Goal: Task Accomplishment & Management: Manage account settings

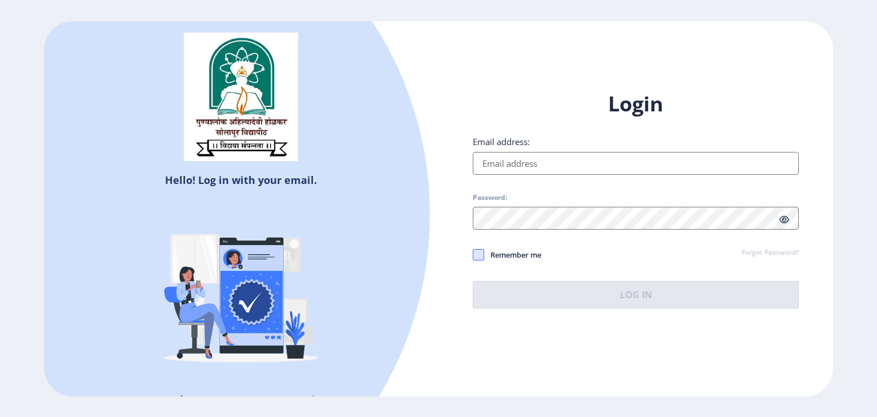
type input "[EMAIL_ADDRESS][DOMAIN_NAME]"
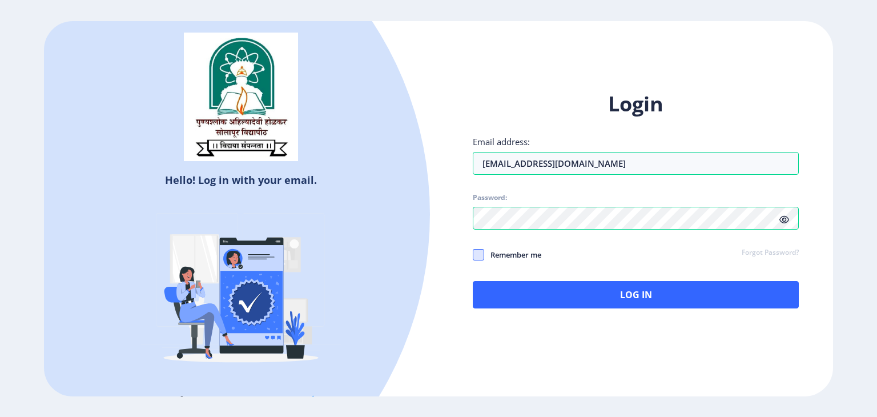
click at [476, 255] on span at bounding box center [478, 254] width 11 height 11
click at [473, 255] on input "Remember me" at bounding box center [473, 254] width 1 height 1
checkbox input "true"
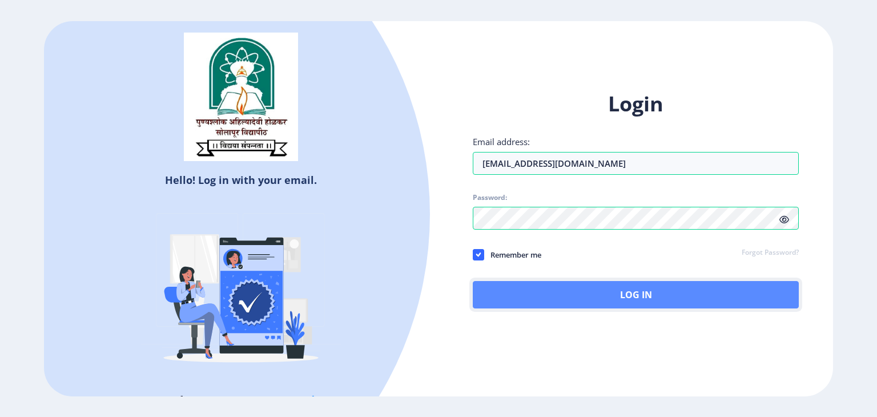
click at [587, 293] on button "Log In" at bounding box center [636, 294] width 326 height 27
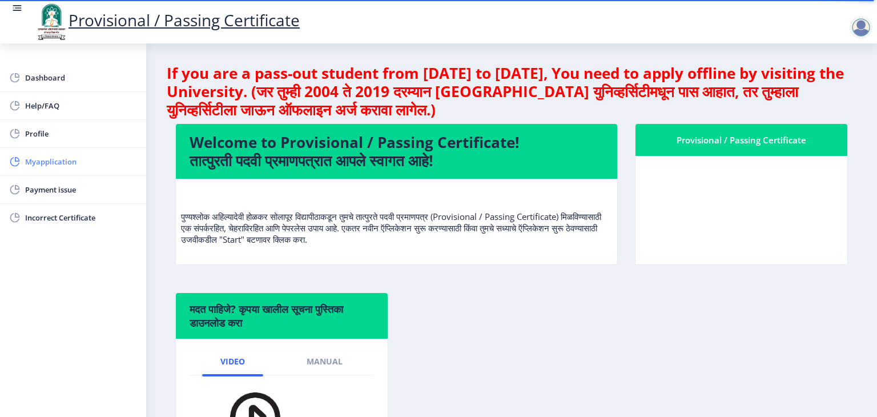
click at [40, 159] on span "Myapplication" at bounding box center [81, 162] width 112 height 14
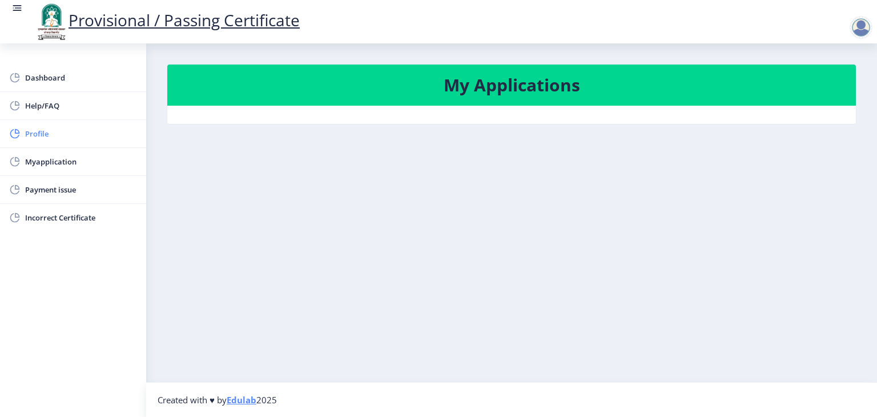
click at [35, 131] on span "Profile" at bounding box center [81, 134] width 112 height 14
select select
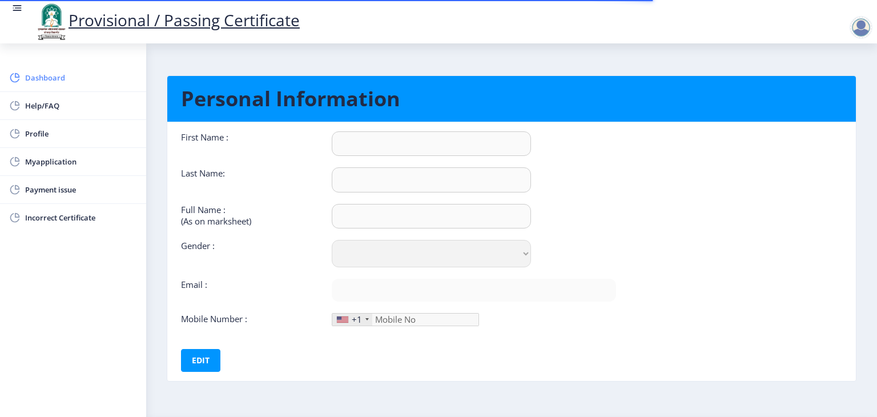
click at [39, 79] on span "Dashboard" at bounding box center [81, 78] width 112 height 14
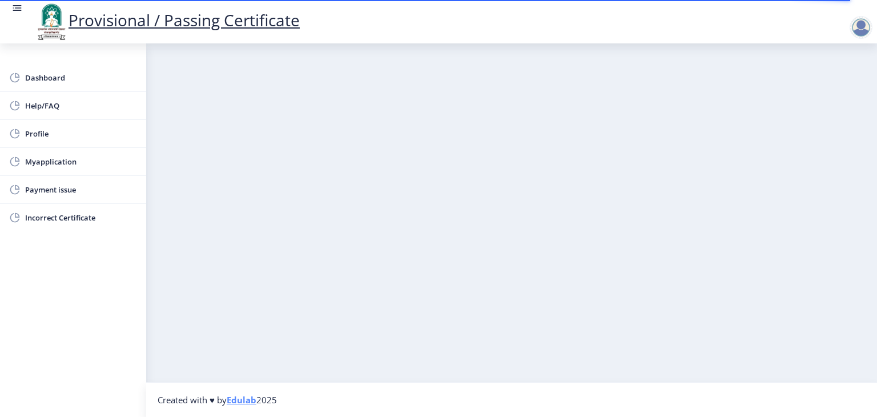
select select
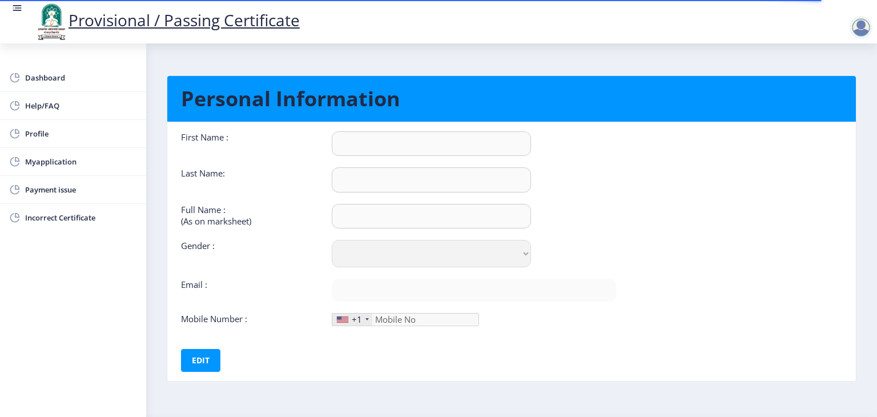
type input "[PERSON_NAME]"
type input "[PERSON_NAME] [PERSON_NAME]"
select select "[DEMOGRAPHIC_DATA]"
type input "[EMAIL_ADDRESS][DOMAIN_NAME]"
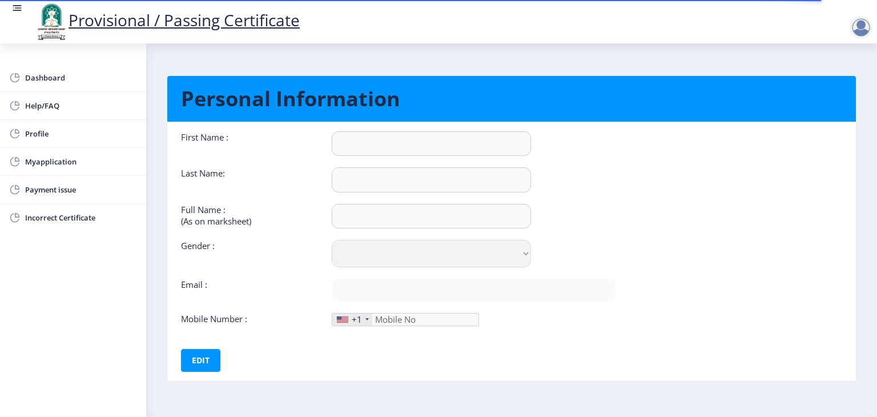
type input "8888086652"
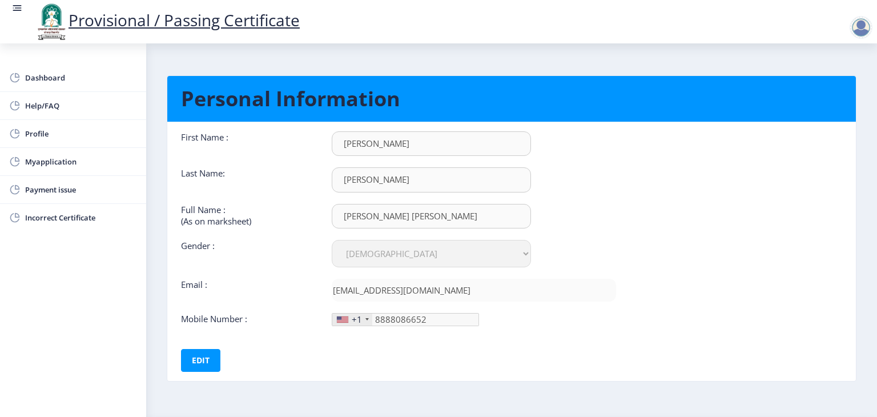
click at [863, 30] on div at bounding box center [860, 27] width 23 height 23
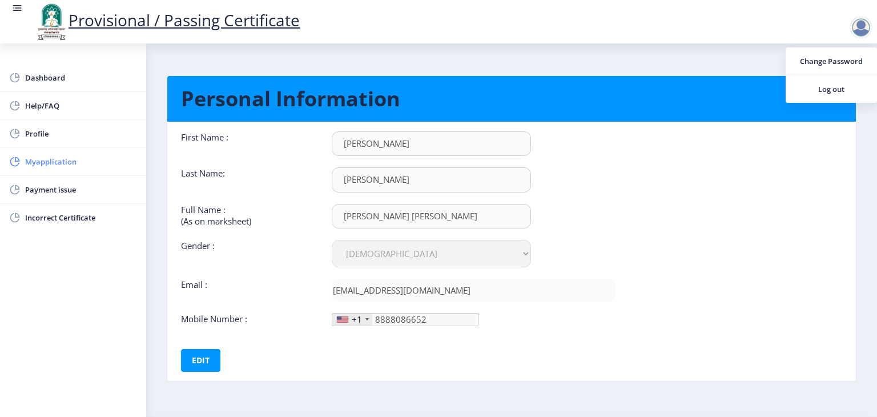
click at [37, 158] on span "Myapplication" at bounding box center [81, 162] width 112 height 14
